Goal: Task Accomplishment & Management: Use online tool/utility

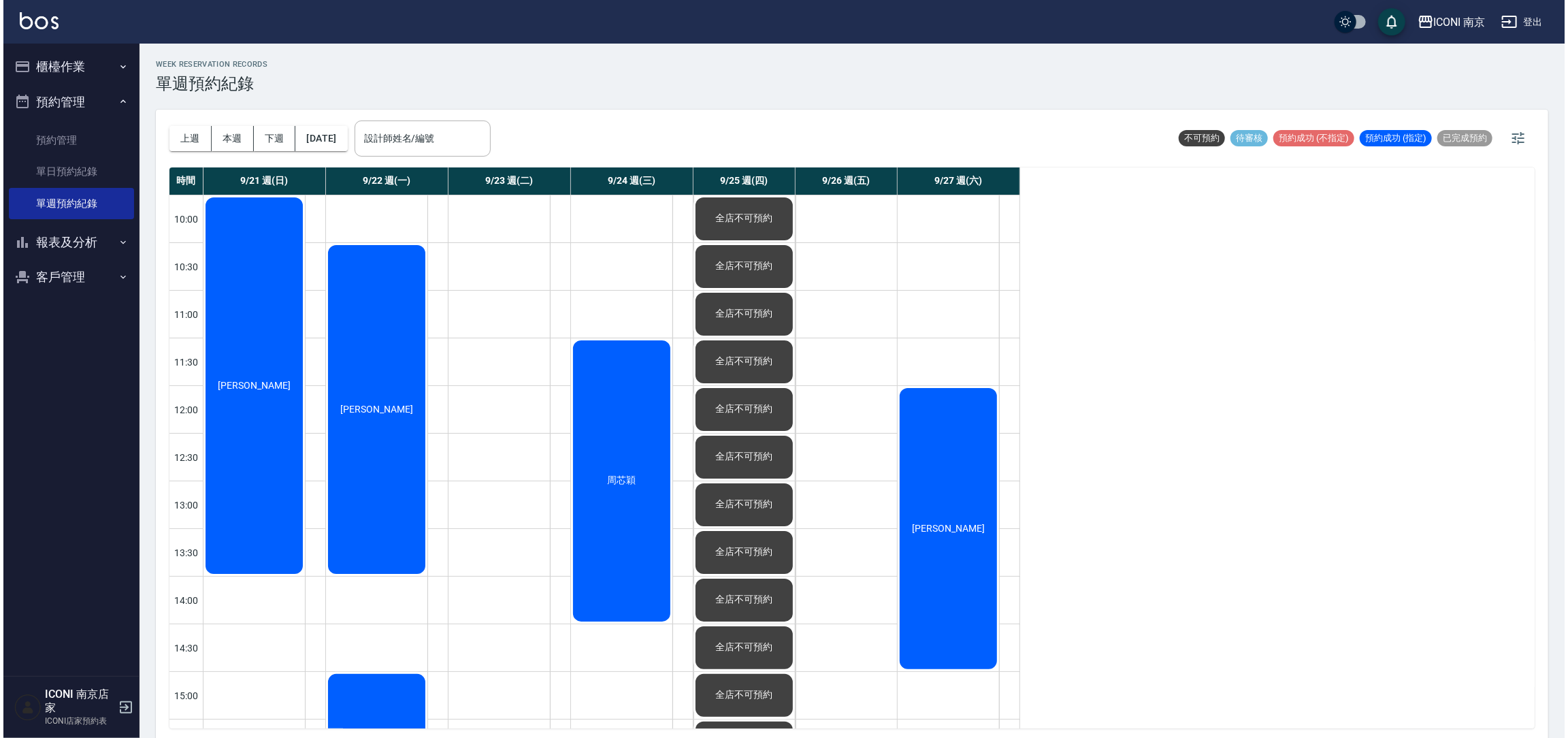
scroll to position [306, 0]
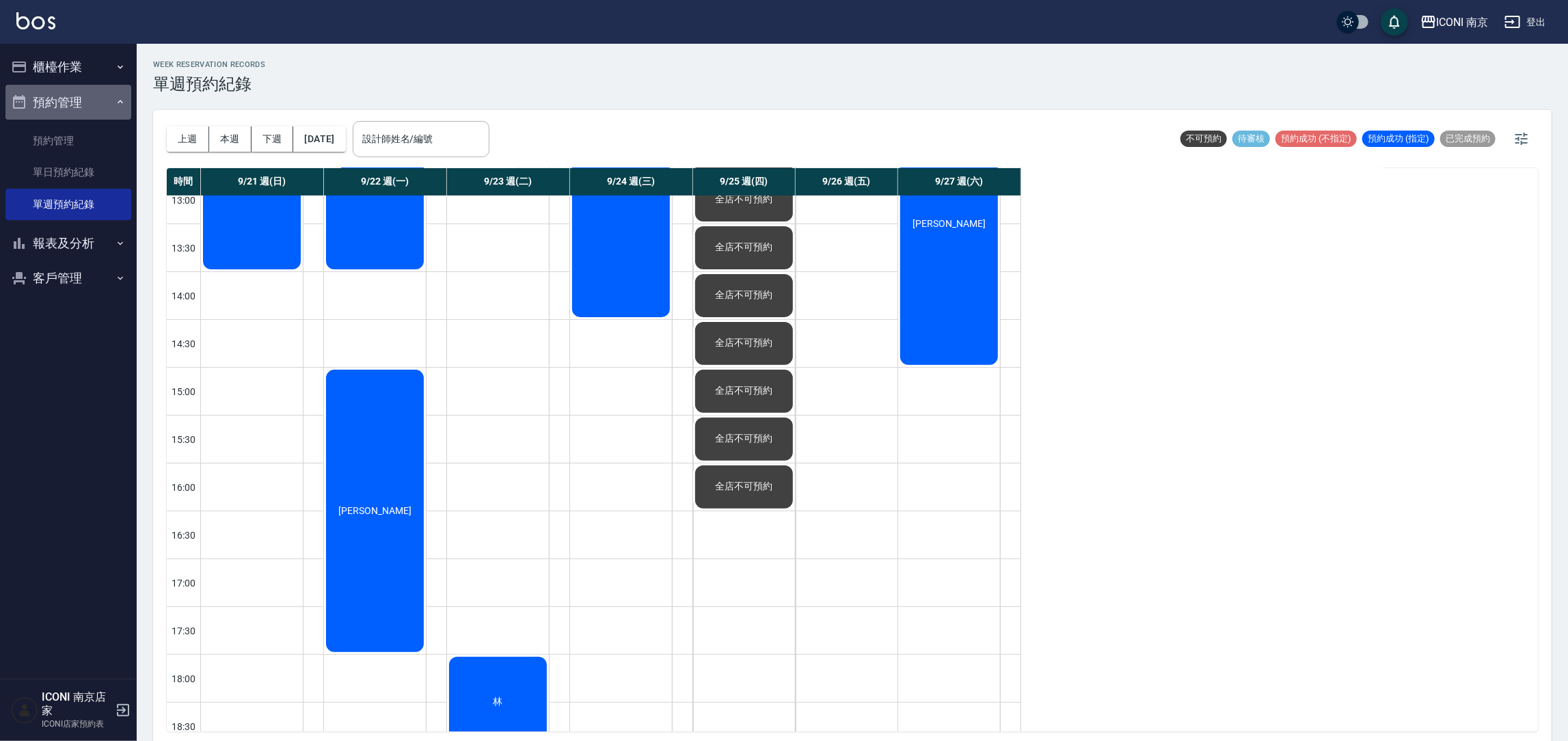
click at [52, 106] on button "預約管理" at bounding box center [68, 102] width 126 height 35
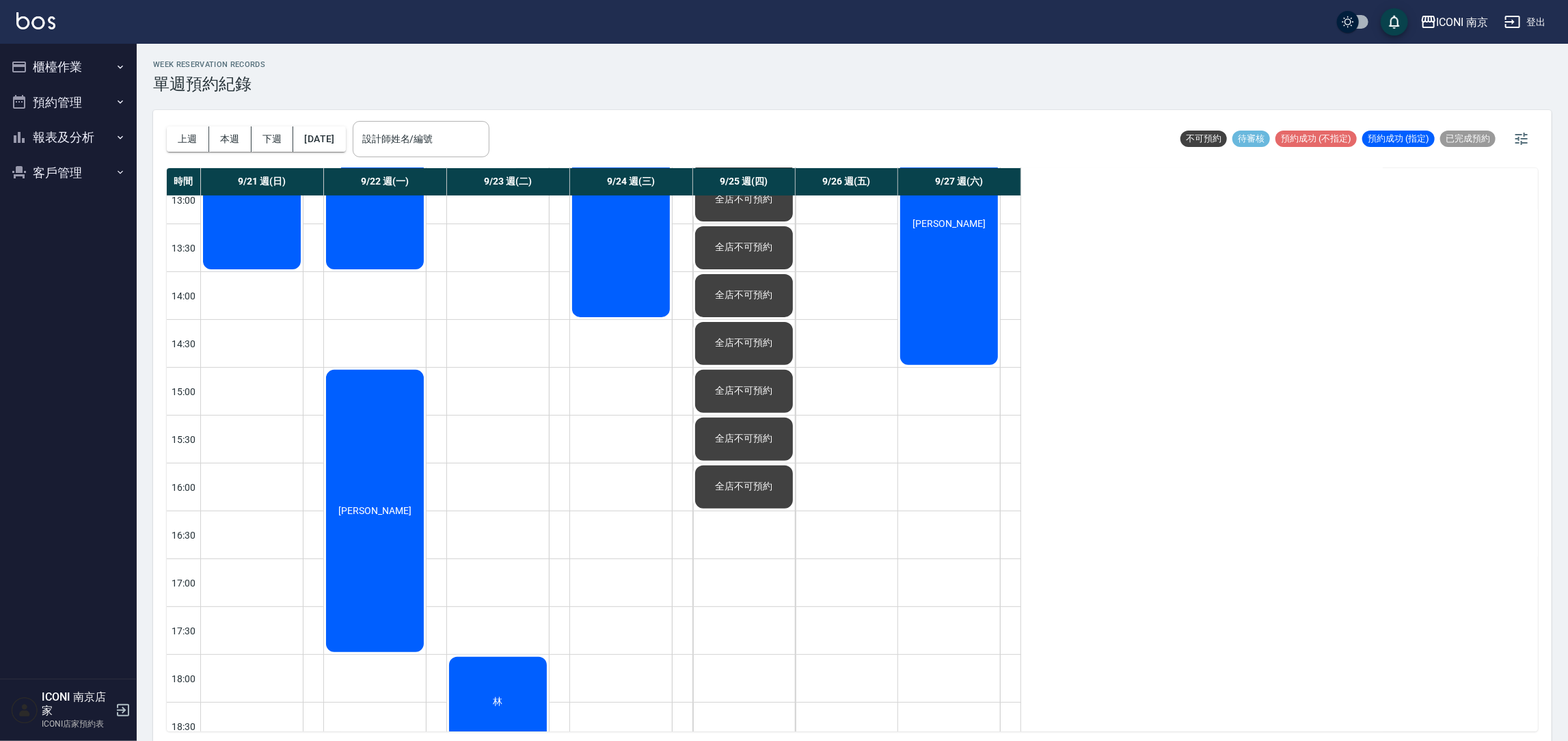
click at [71, 127] on ul "櫃檯作業 打帳單 帳單列表 現金收支登錄 每日結帳 現場電腦打卡 預約管理 預約管理 單日預約紀錄 單週預約紀錄 報表及分析 報表目錄 店家日報表 互助日報表…" at bounding box center [68, 120] width 126 height 152
drag, startPoint x: 81, startPoint y: 177, endPoint x: 84, endPoint y: 184, distance: 7.6
click at [87, 177] on button "客戶管理" at bounding box center [68, 173] width 126 height 35
click at [91, 210] on link "客戶列表" at bounding box center [68, 211] width 126 height 31
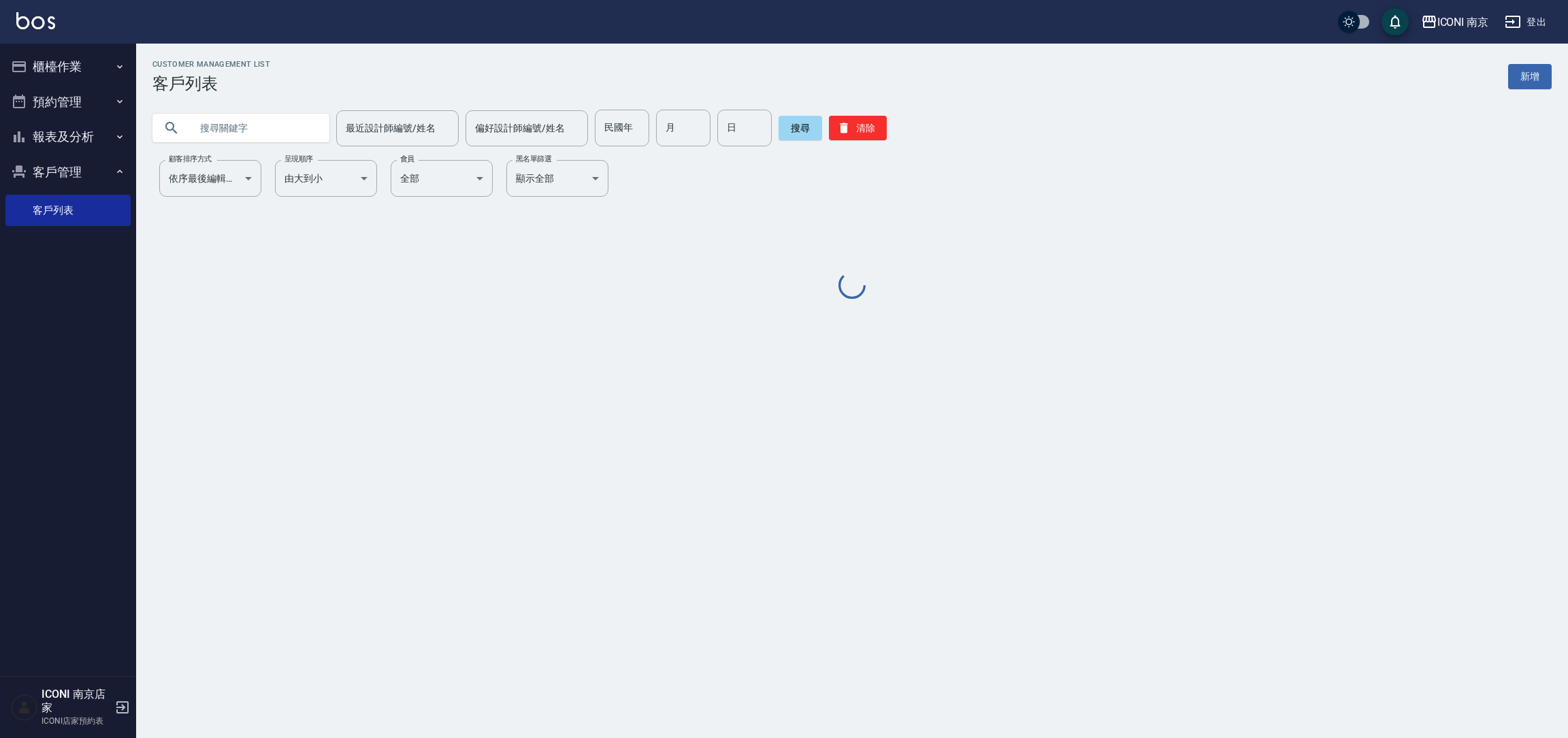
click at [252, 127] on input "text" at bounding box center [254, 128] width 128 height 37
click at [248, 127] on input "text" at bounding box center [254, 128] width 128 height 37
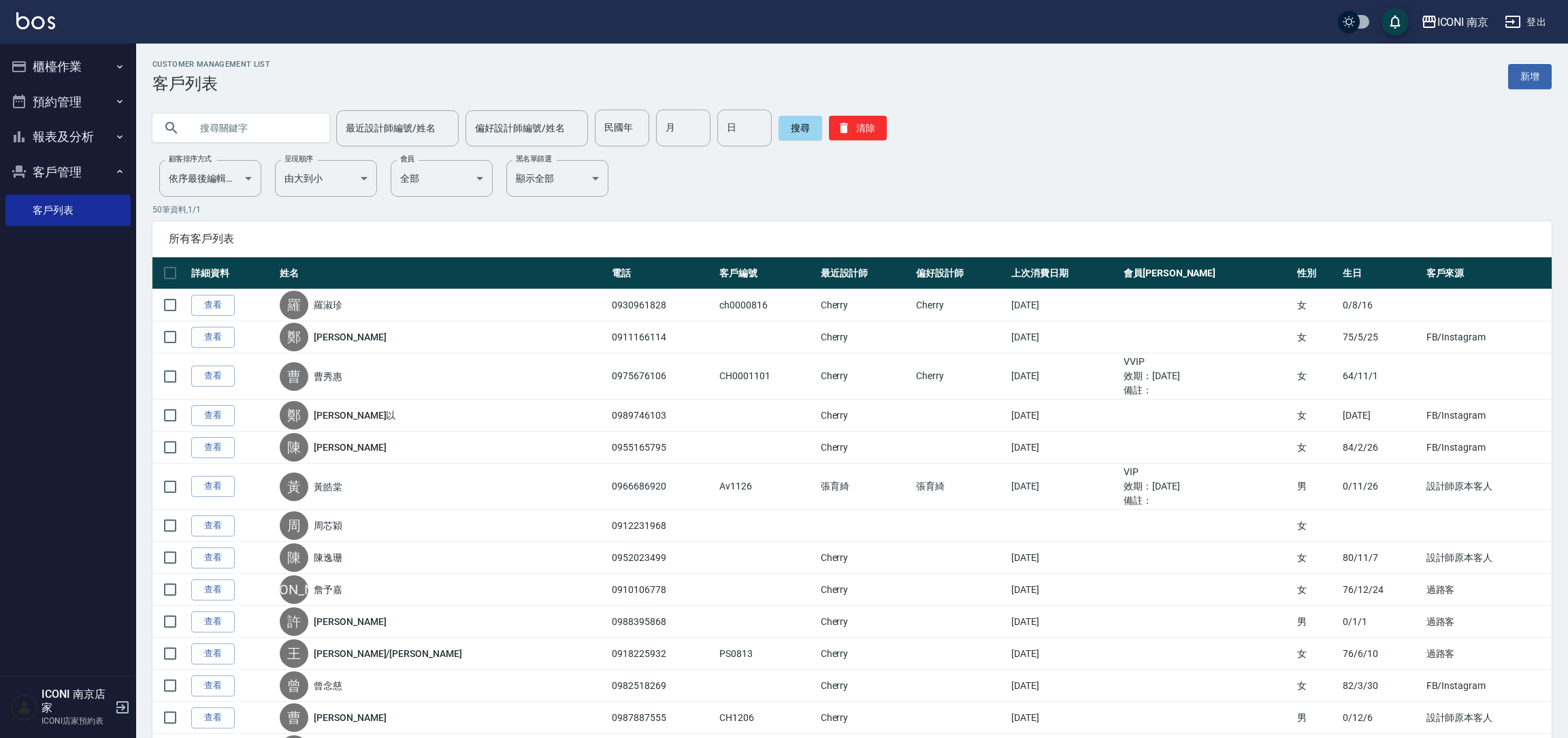
click at [229, 135] on input "text" at bounding box center [254, 128] width 128 height 37
type input "0986861992"
click at [786, 120] on button "搜尋" at bounding box center [800, 128] width 44 height 24
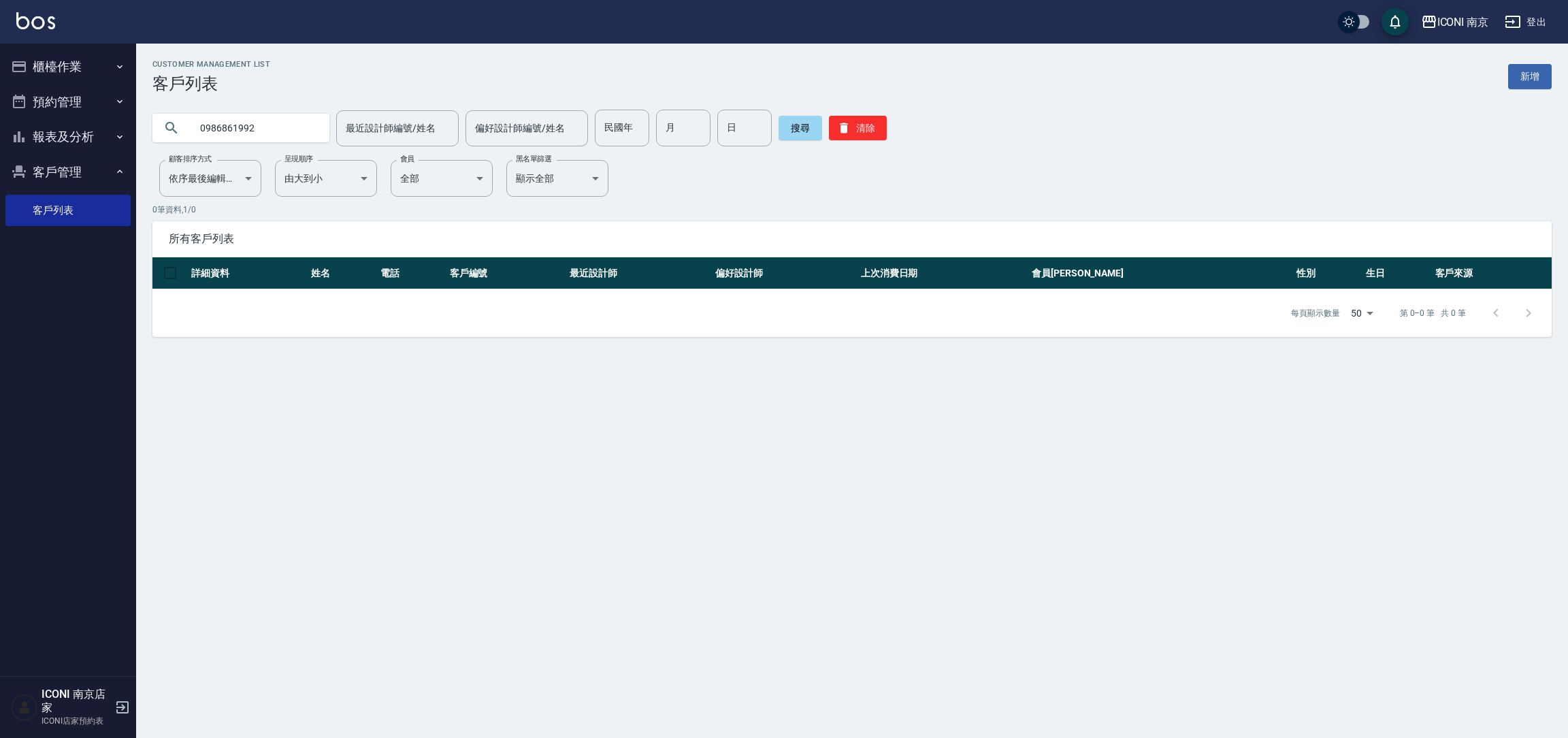
drag, startPoint x: 1044, startPoint y: 265, endPoint x: 1137, endPoint y: 283, distance: 94.7
click at [1028, 271] on th "上次消費日期" at bounding box center [943, 273] width 170 height 32
click at [1360, 310] on body "ICONI 南京 登出 櫃檯作業 打帳單 帳單列表 現金收支登錄 每日結帳 現場電腦打卡 預約管理 預約管理 單日預約紀錄 單週預約紀錄 報表及分析 報表目錄…" at bounding box center [784, 369] width 1568 height 738
drag, startPoint x: 1022, startPoint y: 375, endPoint x: 861, endPoint y: 244, distance: 207.6
click at [1020, 376] on div at bounding box center [784, 369] width 1568 height 738
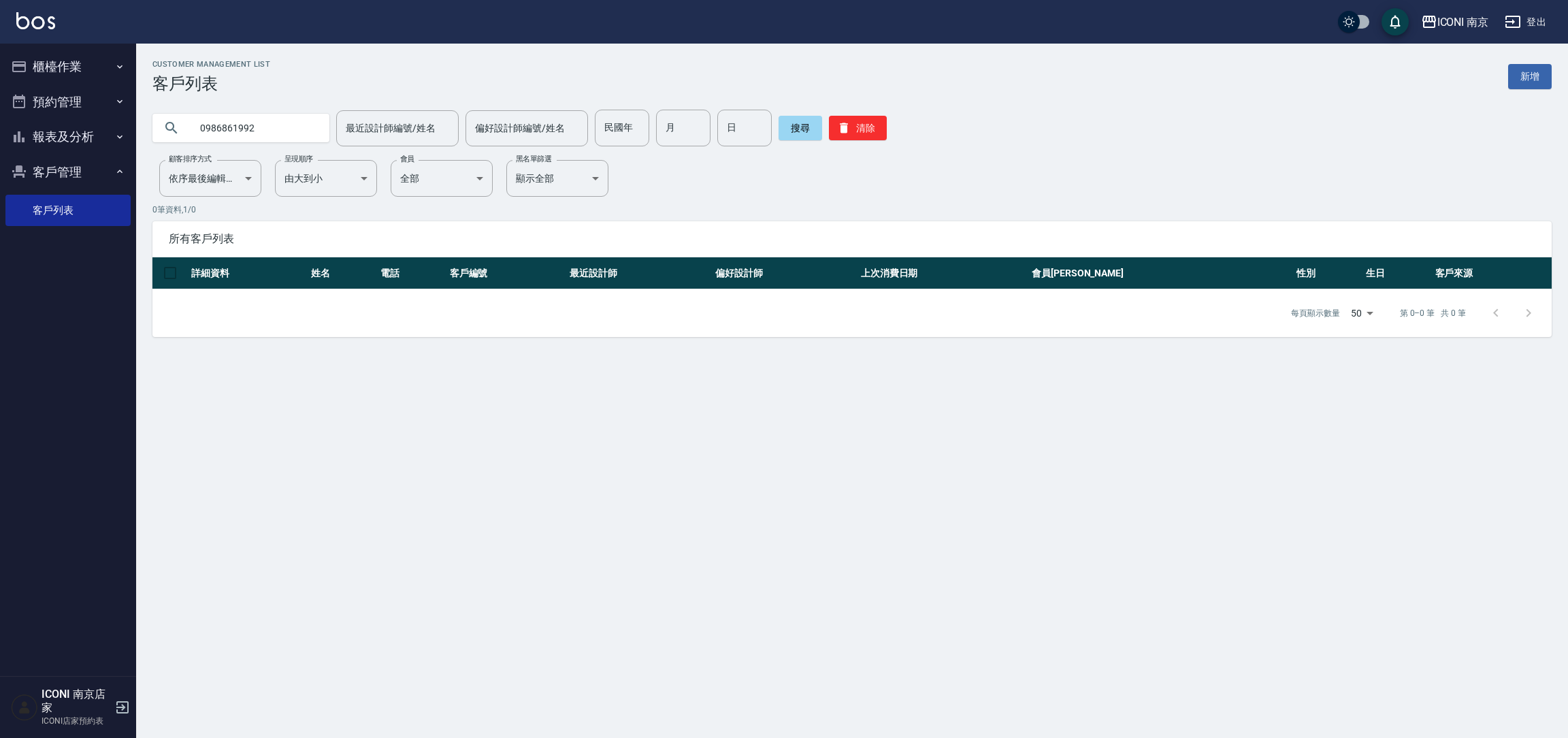
click at [823, 122] on div "搜尋 清除" at bounding box center [833, 128] width 109 height 37
click at [807, 122] on button "搜尋" at bounding box center [800, 128] width 44 height 24
click at [807, 122] on button "搜尋" at bounding box center [800, 128] width 44 height 24
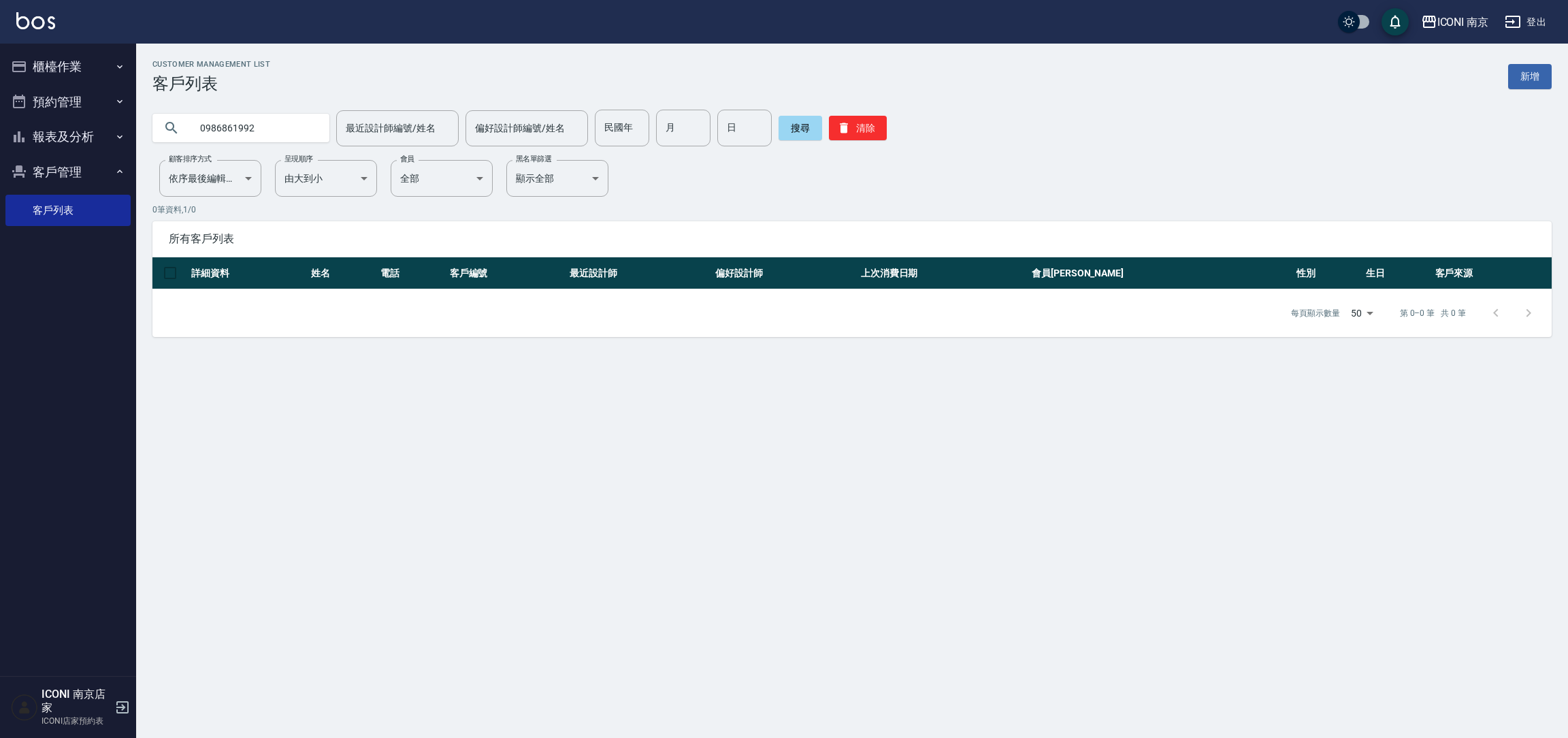
drag, startPoint x: 797, startPoint y: 542, endPoint x: 732, endPoint y: 494, distance: 80.8
click at [791, 541] on div "Customer Management List 客戶列表 新增 0986861992 最近設計師編號/姓名 最近設計師編號/姓名 偏好設計師編號/姓名 偏好…" at bounding box center [784, 369] width 1568 height 738
click at [677, 531] on div "Customer Management List 客戶列表 新增 0986861992 最近設計師編號/姓名 最近設計師編號/姓名 偏好設計師編號/姓名 偏好…" at bounding box center [784, 369] width 1568 height 738
drag, startPoint x: 658, startPoint y: 524, endPoint x: 598, endPoint y: 632, distance: 123.5
click at [654, 592] on div "Customer Management List 客戶列表 新增 0986861992 最近設計師編號/姓名 最近設計師編號/姓名 偏好設計師編號/姓名 偏好…" at bounding box center [784, 369] width 1568 height 738
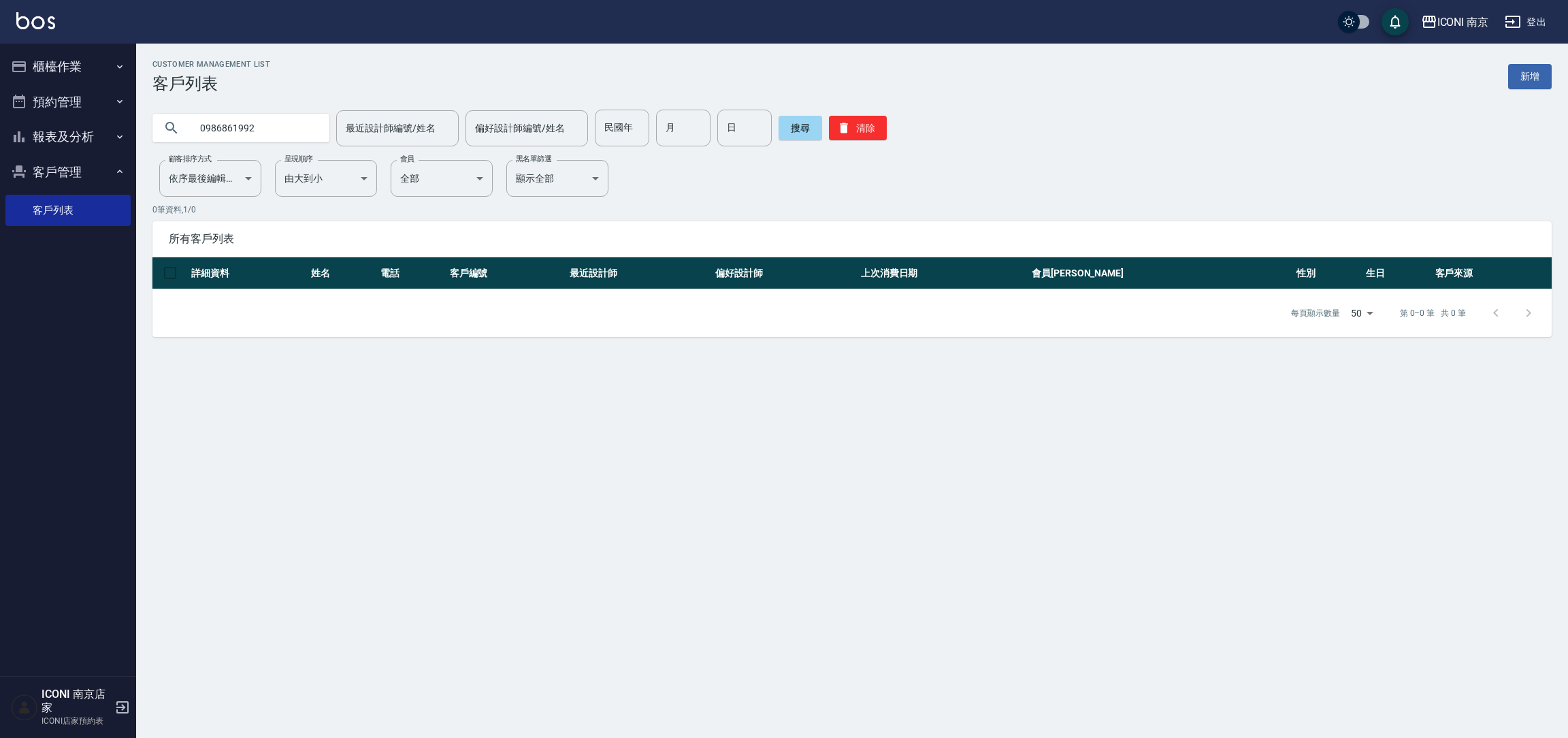
click at [64, 62] on button "櫃檯作業" at bounding box center [68, 67] width 125 height 35
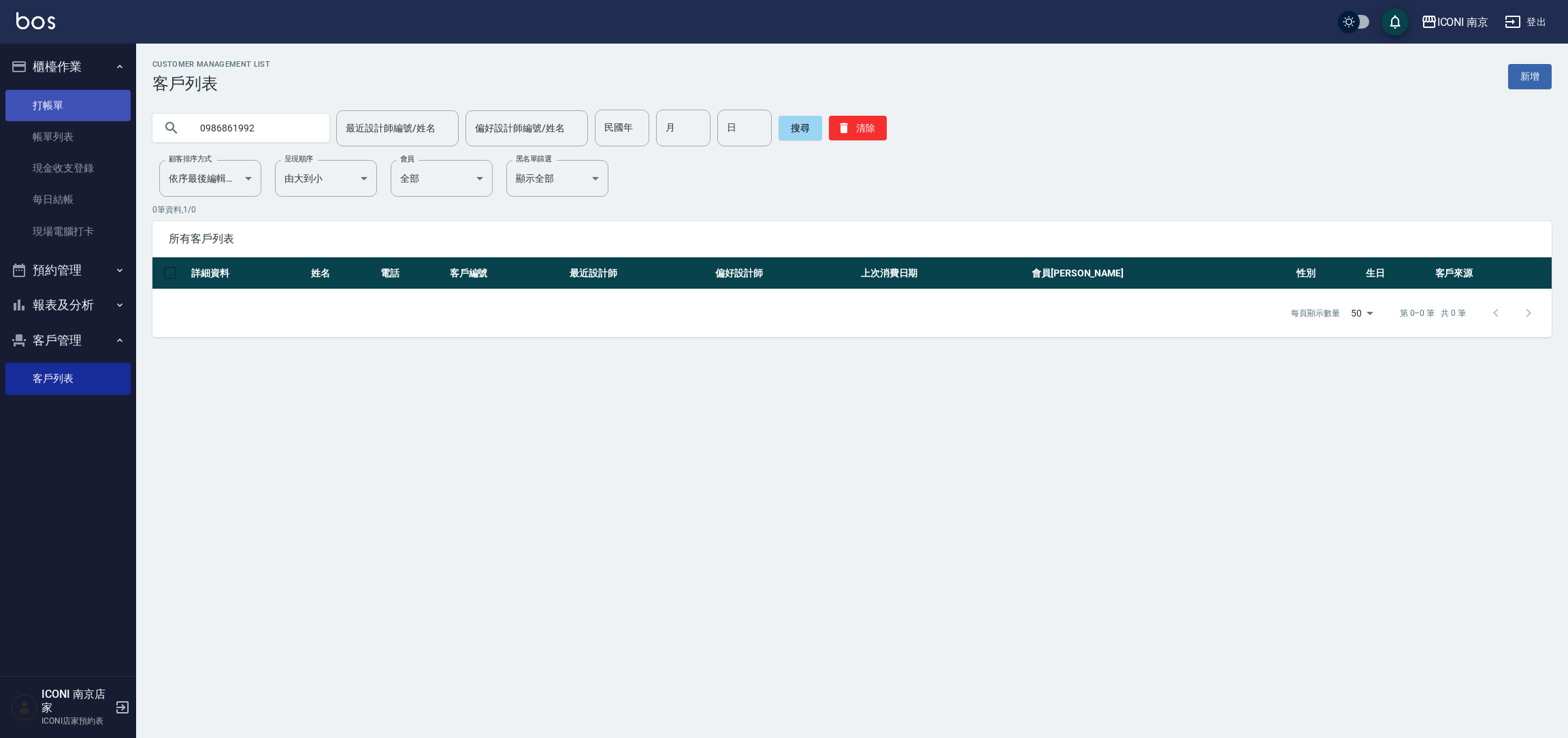
click at [39, 110] on link "打帳單" at bounding box center [68, 106] width 125 height 31
